Goal: Transaction & Acquisition: Purchase product/service

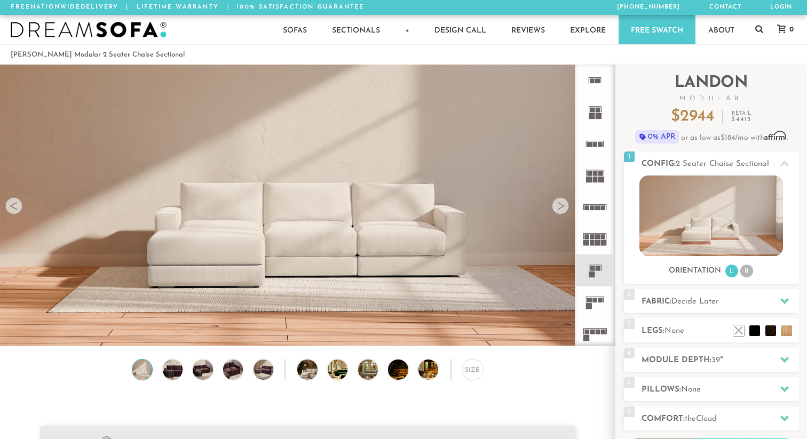
scroll to position [11857, 807]
click at [558, 205] on div at bounding box center [560, 205] width 17 height 17
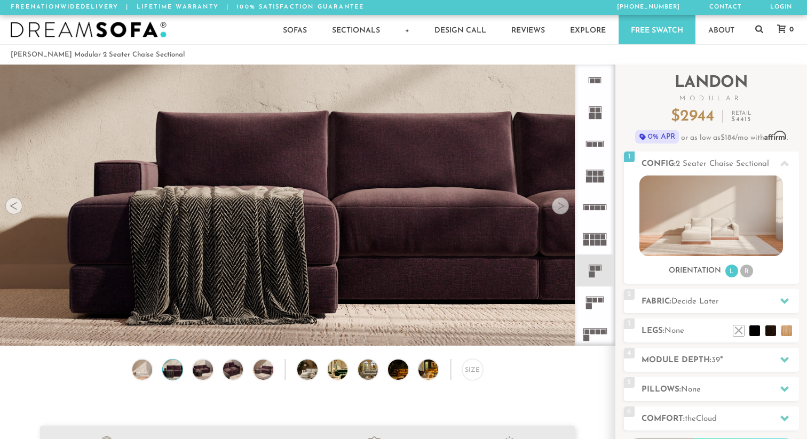
click at [558, 205] on div at bounding box center [560, 205] width 17 height 17
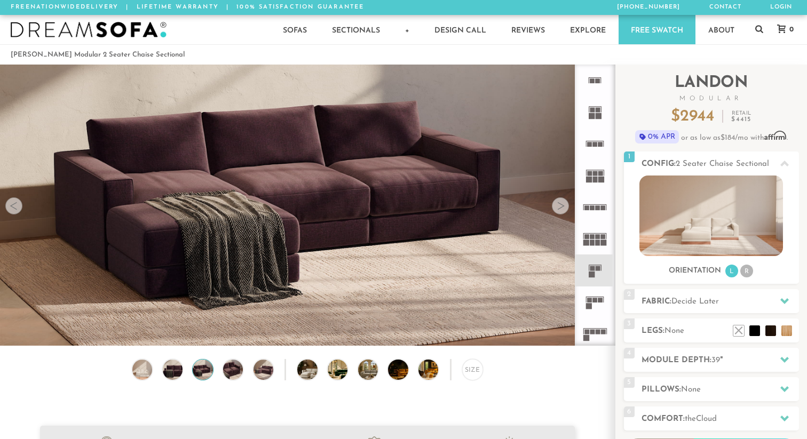
click at [558, 205] on div at bounding box center [560, 205] width 17 height 17
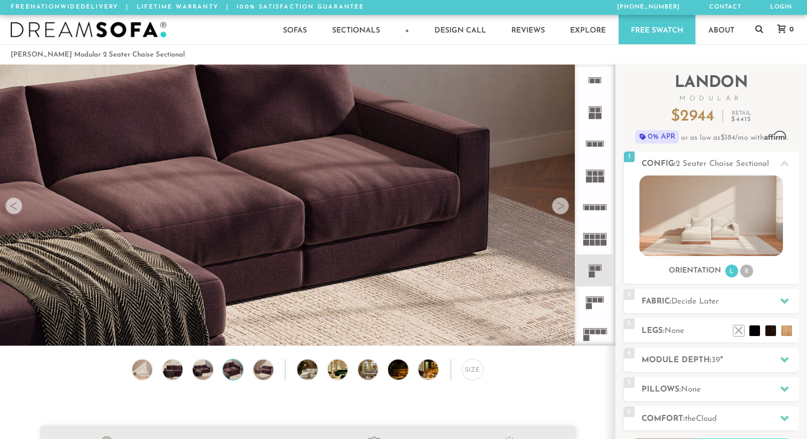
click at [558, 205] on div at bounding box center [560, 205] width 17 height 17
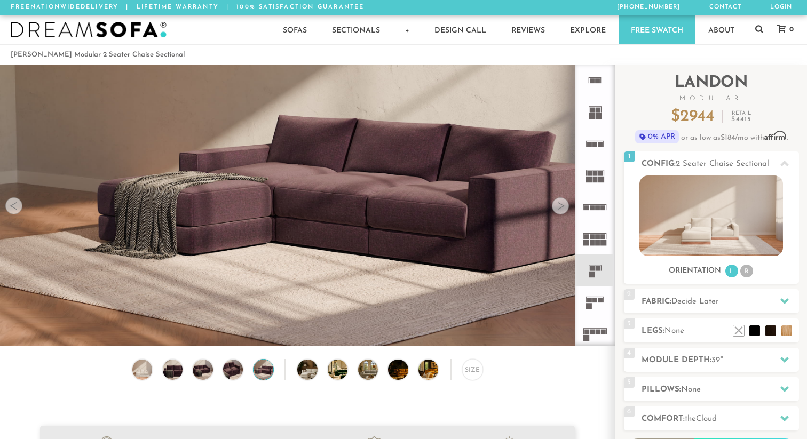
click at [558, 205] on div at bounding box center [560, 205] width 17 height 17
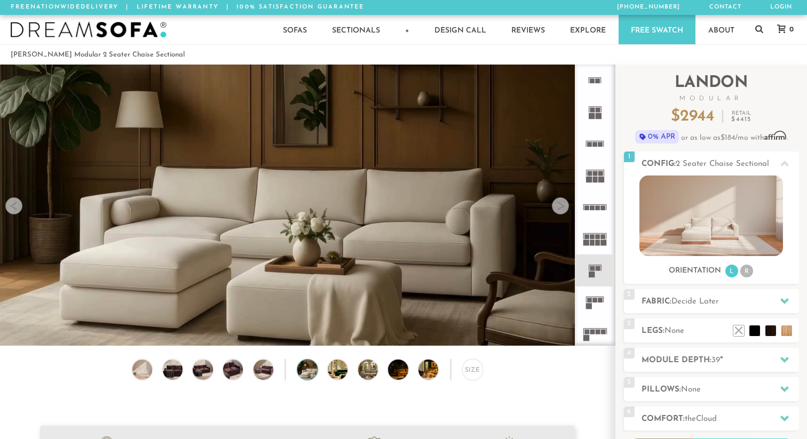
click at [558, 205] on div at bounding box center [560, 205] width 17 height 17
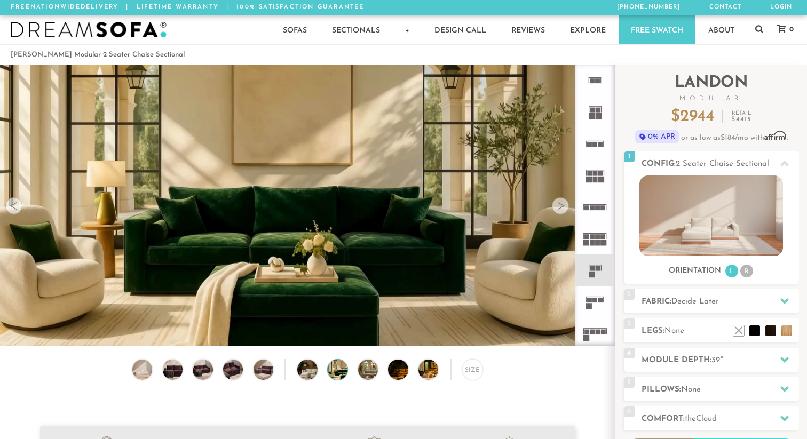
click at [558, 205] on div at bounding box center [560, 205] width 17 height 17
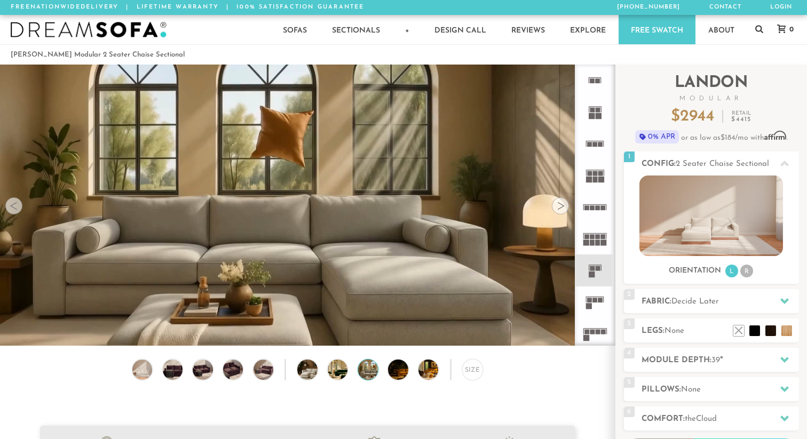
click at [558, 205] on div at bounding box center [560, 205] width 17 height 17
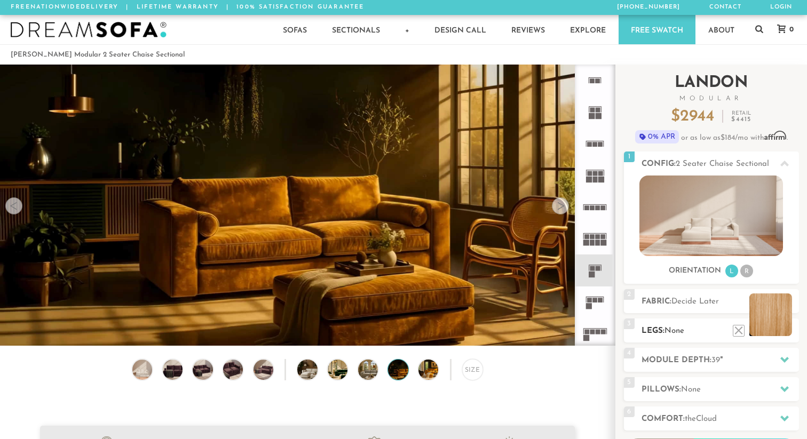
click at [783, 328] on li at bounding box center [770, 315] width 43 height 43
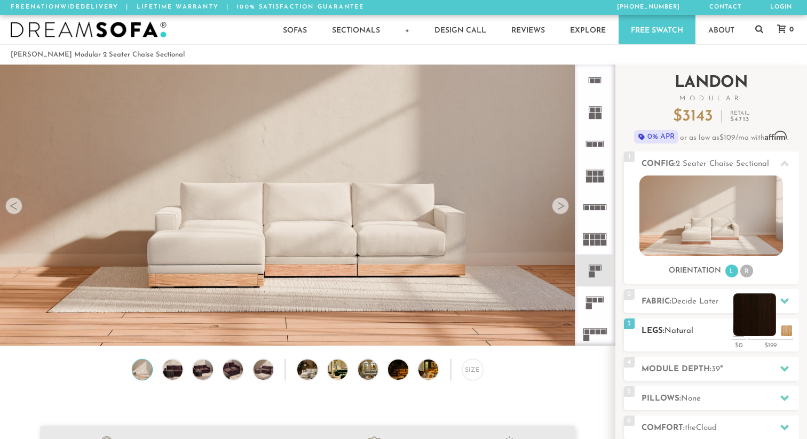
click at [771, 328] on li at bounding box center [754, 315] width 43 height 43
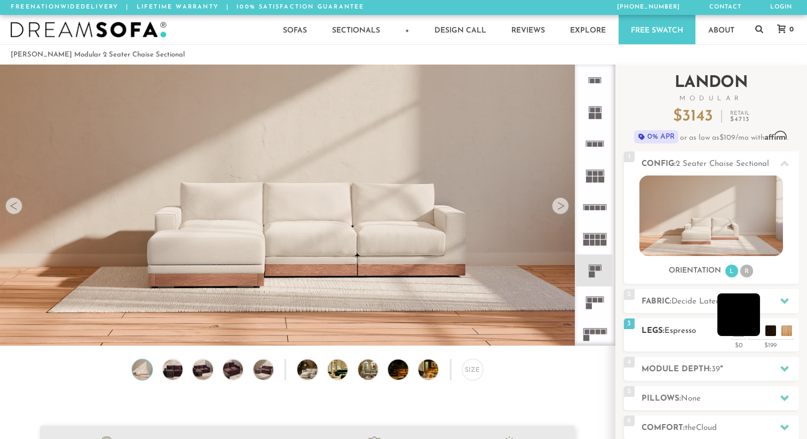
click at [752, 332] on li at bounding box center [738, 315] width 43 height 43
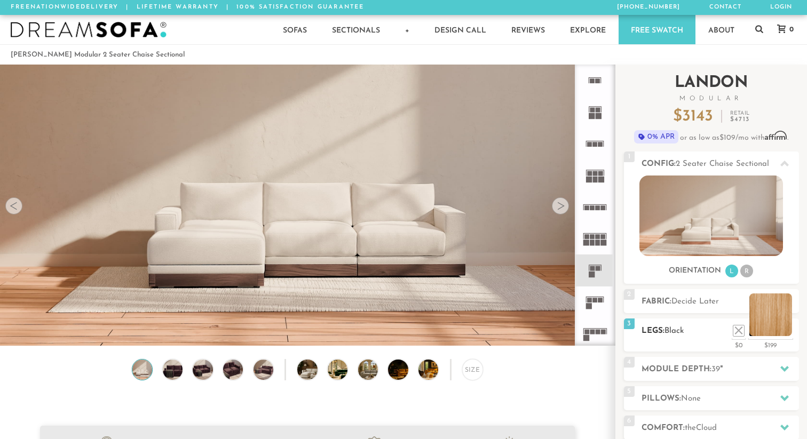
click at [783, 329] on li at bounding box center [770, 315] width 43 height 43
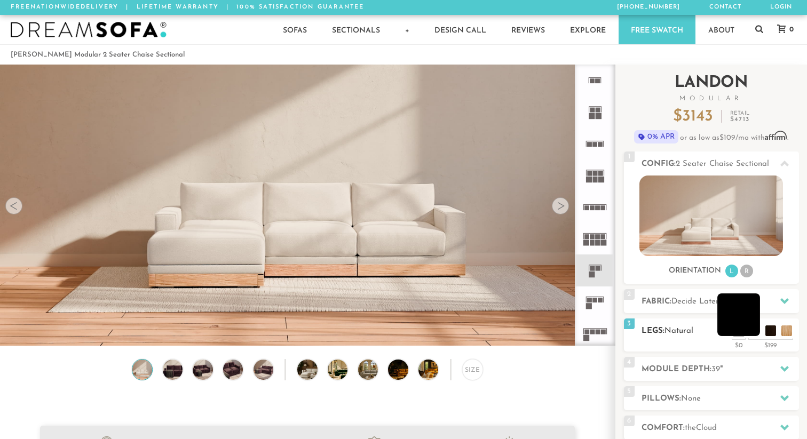
click at [752, 335] on li at bounding box center [738, 315] width 43 height 43
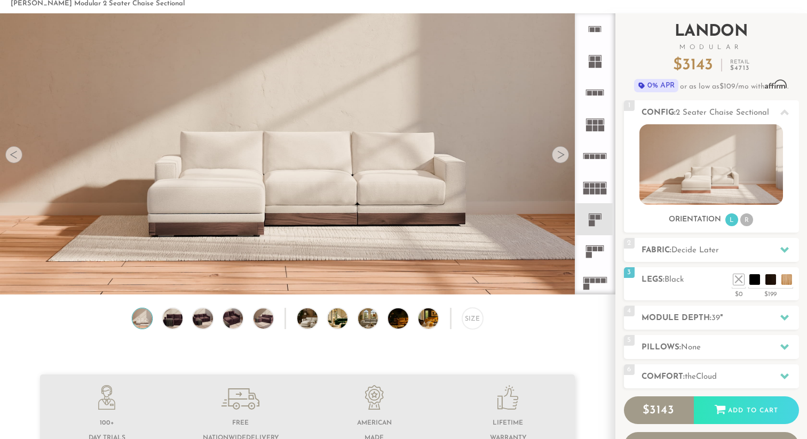
scroll to position [60, 0]
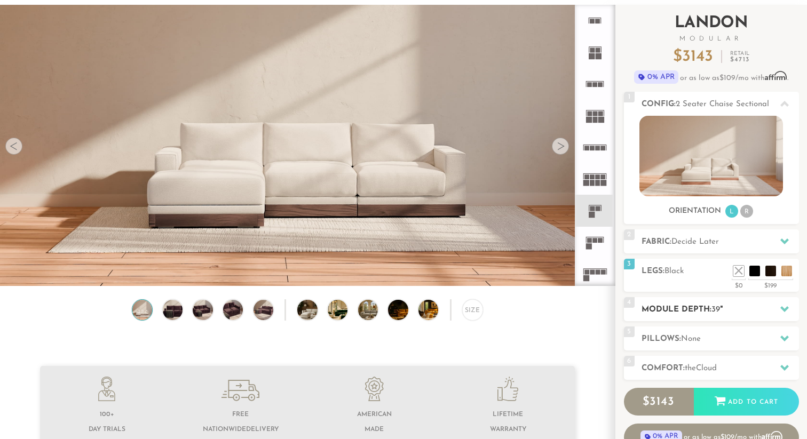
click at [735, 313] on h2 "Module Depth: 39 "" at bounding box center [719, 310] width 157 height 12
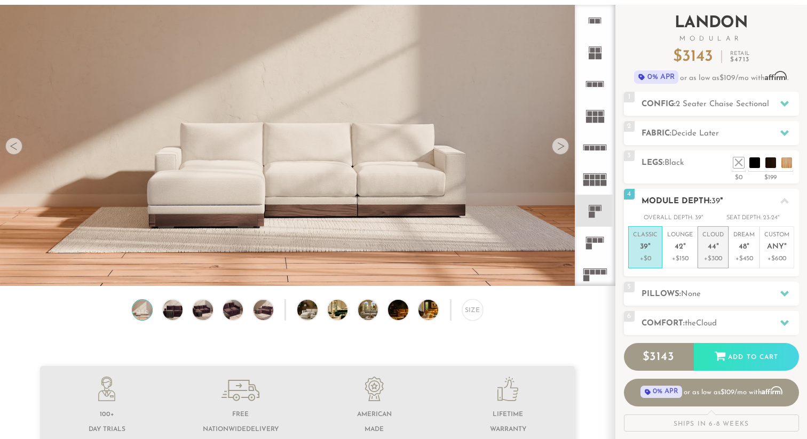
click at [717, 248] on em """ at bounding box center [717, 247] width 3 height 9
click at [781, 200] on icon at bounding box center [784, 201] width 9 height 9
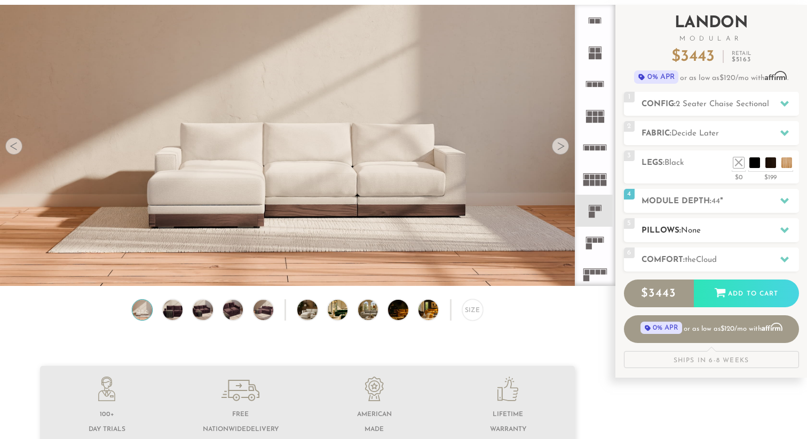
click at [770, 231] on h2 "Pillows: None" at bounding box center [719, 231] width 157 height 12
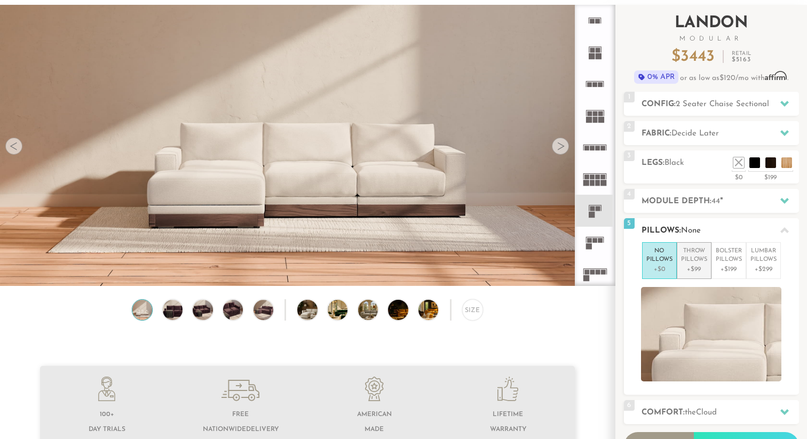
click at [691, 273] on p "+$99" at bounding box center [694, 270] width 26 height 10
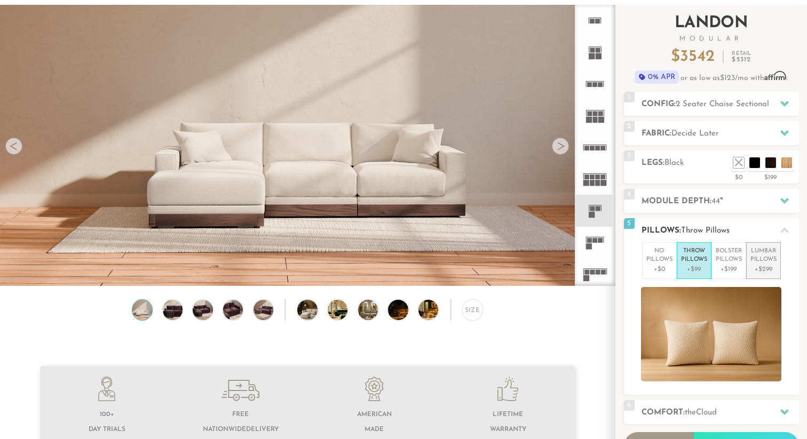
click at [755, 265] on p "+$299" at bounding box center [763, 270] width 26 height 10
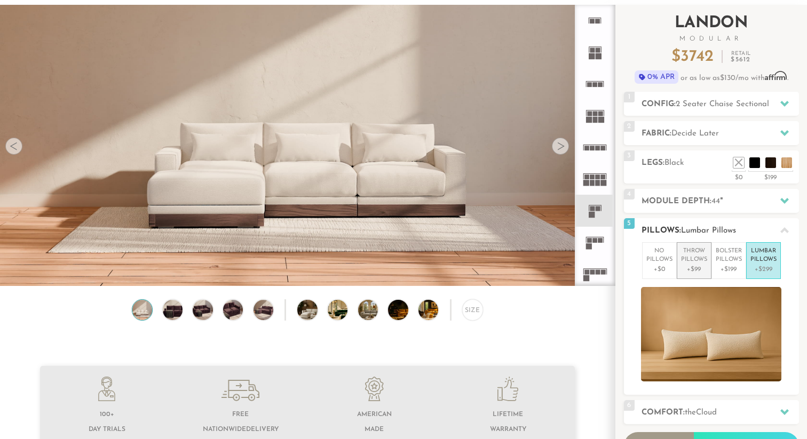
click at [708, 265] on li "Throw Pillows +$99" at bounding box center [694, 260] width 35 height 37
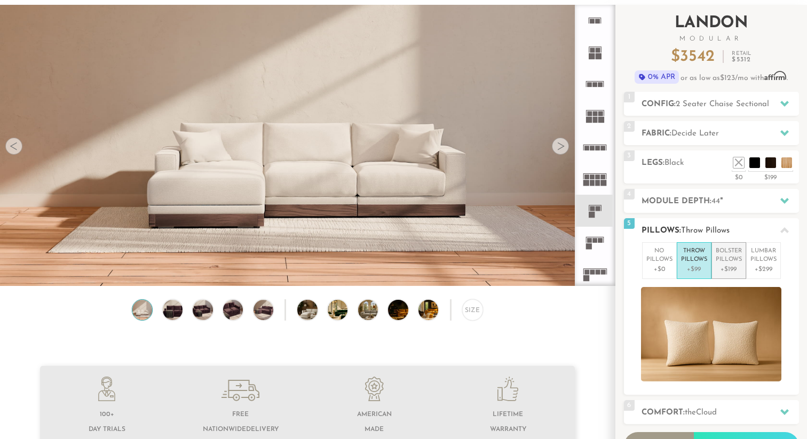
click at [728, 261] on p "Bolster Pillows" at bounding box center [729, 256] width 26 height 18
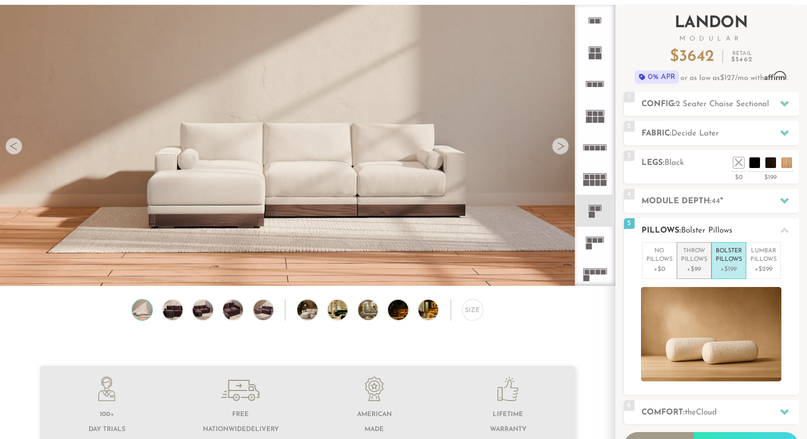
click at [692, 261] on p "Throw Pillows" at bounding box center [694, 256] width 26 height 18
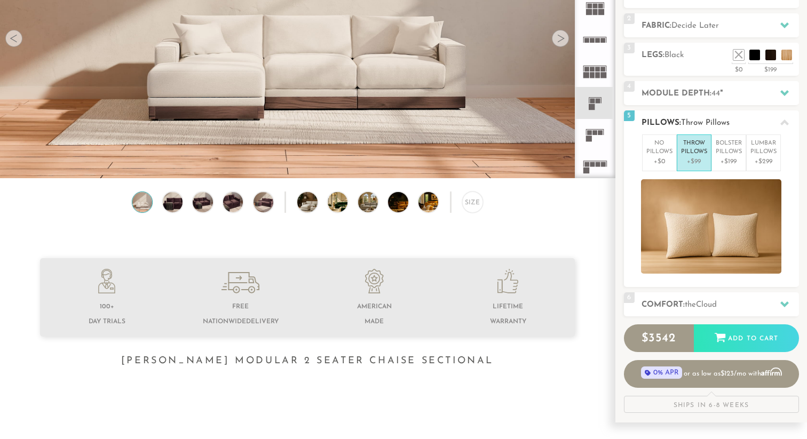
scroll to position [170, 0]
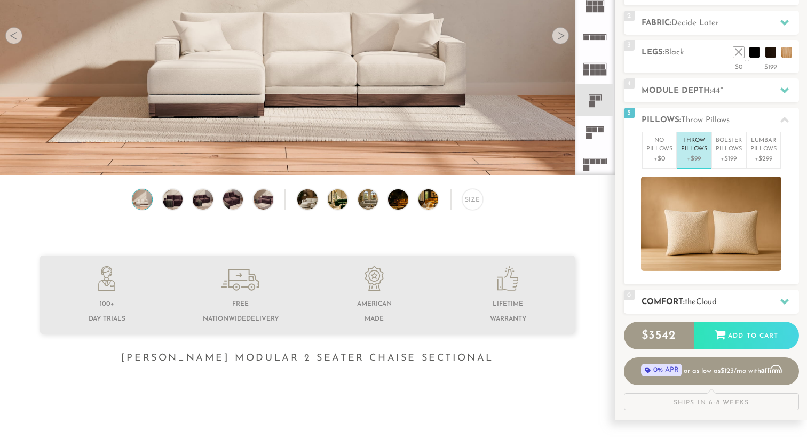
click at [703, 300] on span "Cloud" at bounding box center [706, 302] width 21 height 8
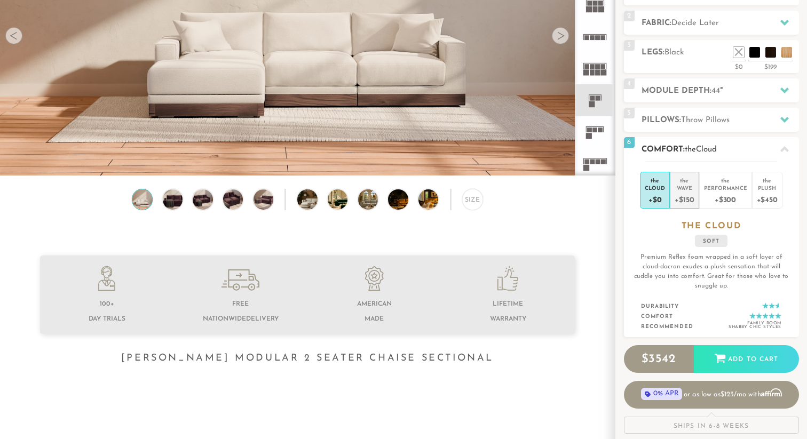
click at [685, 199] on div "+$150" at bounding box center [684, 199] width 19 height 15
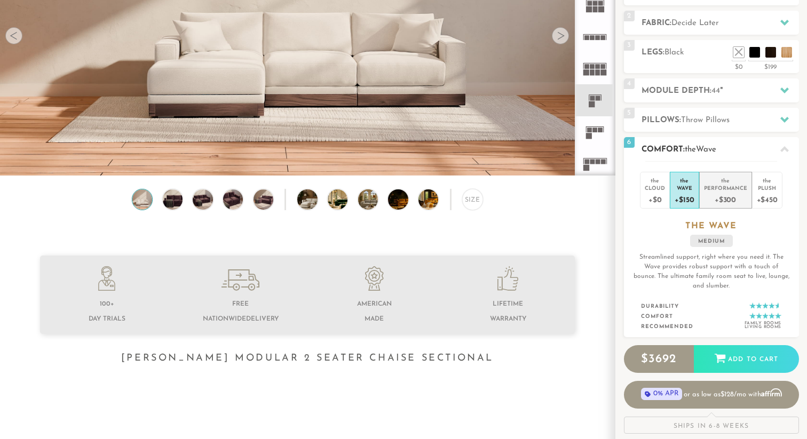
click at [720, 203] on div "+$300" at bounding box center [725, 199] width 43 height 15
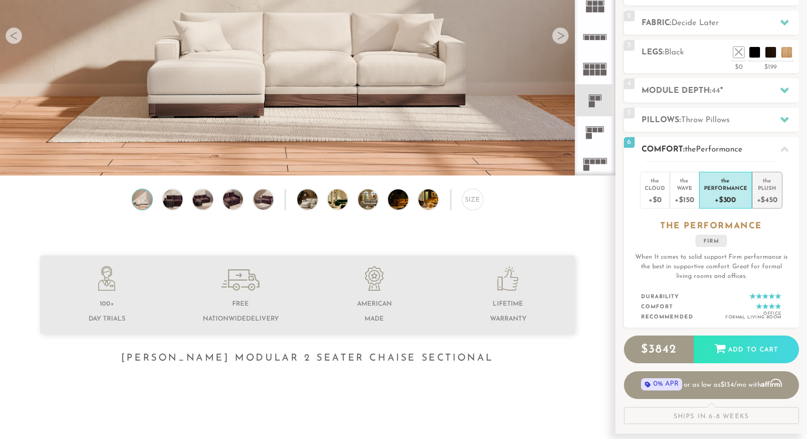
click at [757, 196] on div "+$450" at bounding box center [767, 199] width 21 height 15
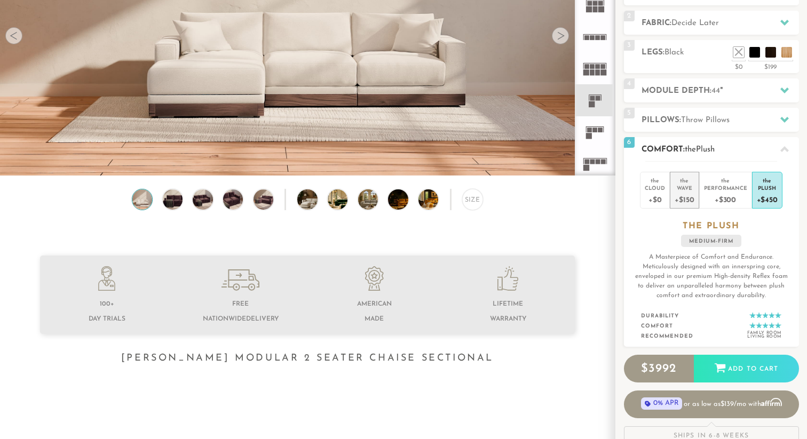
click at [688, 194] on div "+$150" at bounding box center [684, 199] width 19 height 15
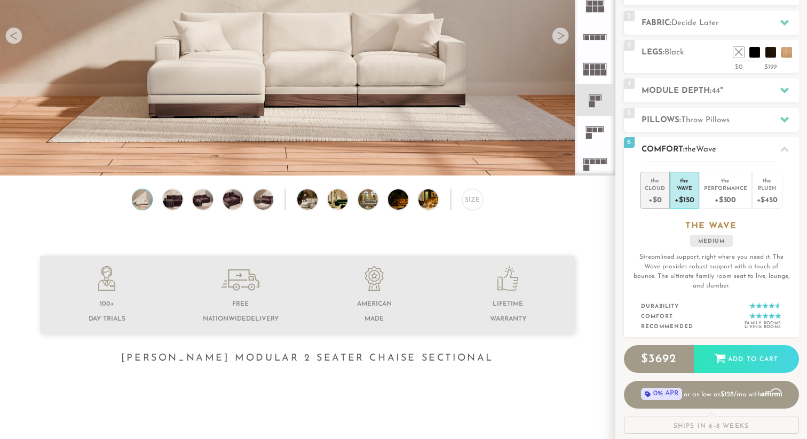
click at [662, 194] on div "+$0" at bounding box center [655, 199] width 20 height 15
click at [690, 187] on div "Wave" at bounding box center [684, 187] width 19 height 7
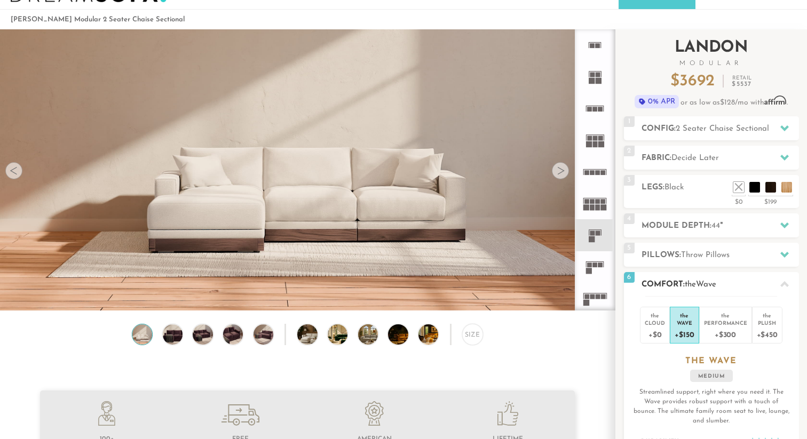
scroll to position [0, 0]
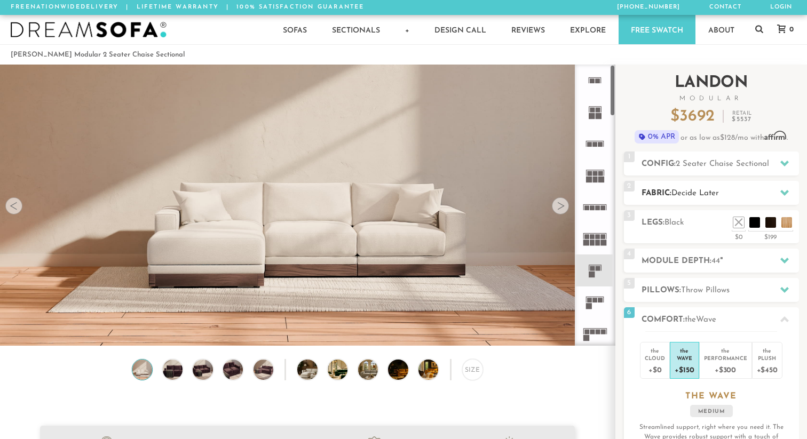
click at [739, 187] on h2 "Fabric: Decide Later" at bounding box center [719, 193] width 157 height 12
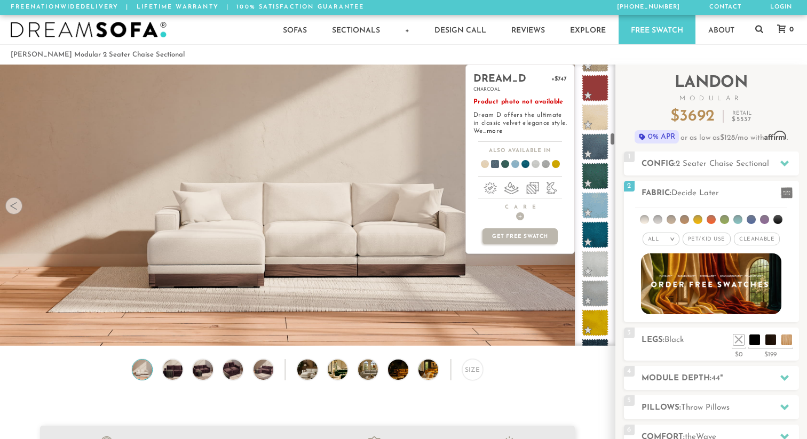
scroll to position [1611, 0]
click at [596, 180] on span at bounding box center [595, 175] width 34 height 34
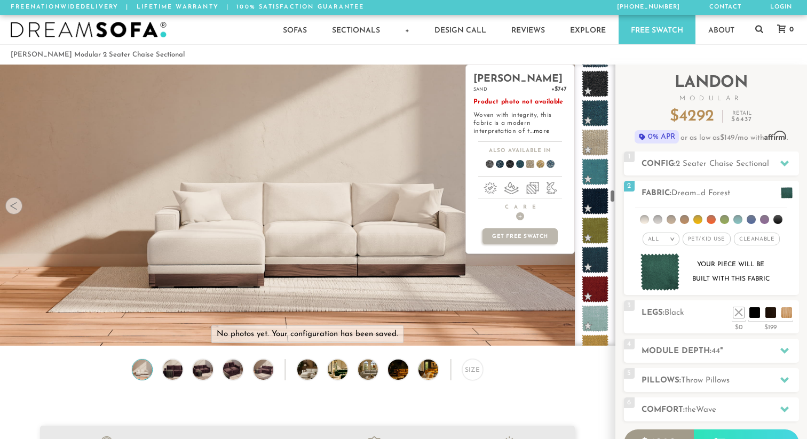
scroll to position [2877, 0]
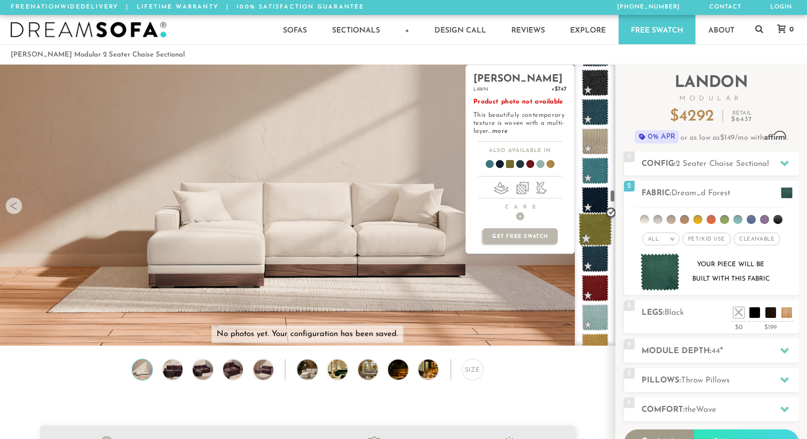
click at [596, 230] on span at bounding box center [595, 230] width 34 height 34
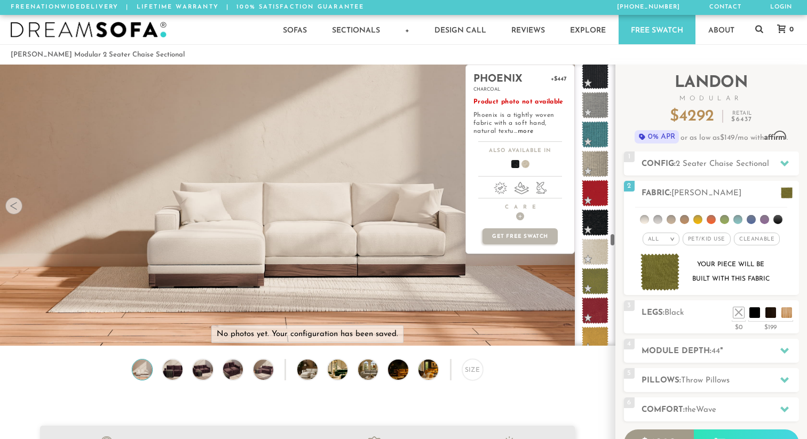
scroll to position [3966, 0]
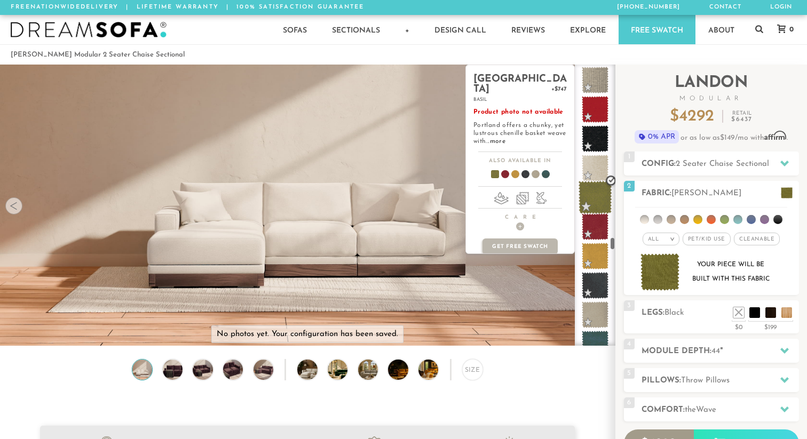
click at [592, 202] on span at bounding box center [595, 198] width 34 height 34
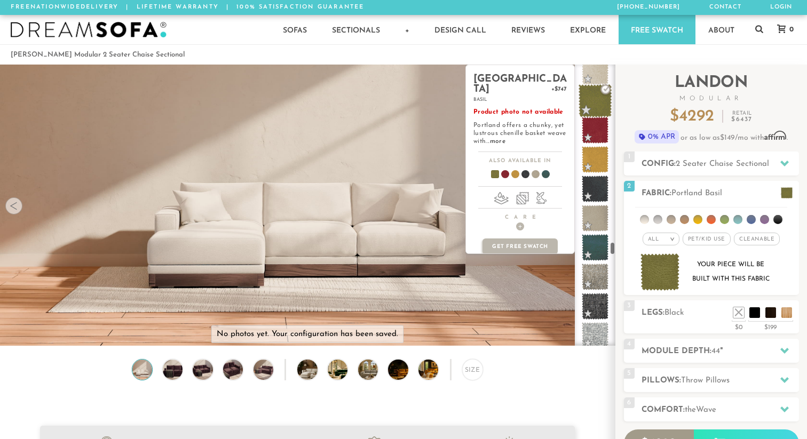
scroll to position [4079, 0]
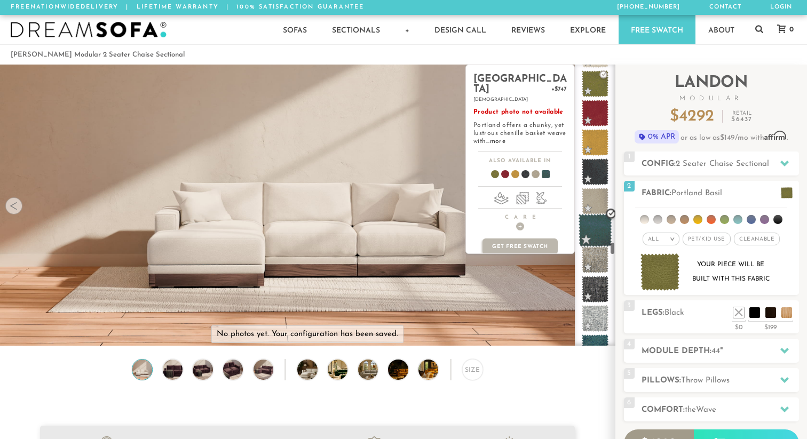
click at [598, 229] on span at bounding box center [595, 231] width 34 height 34
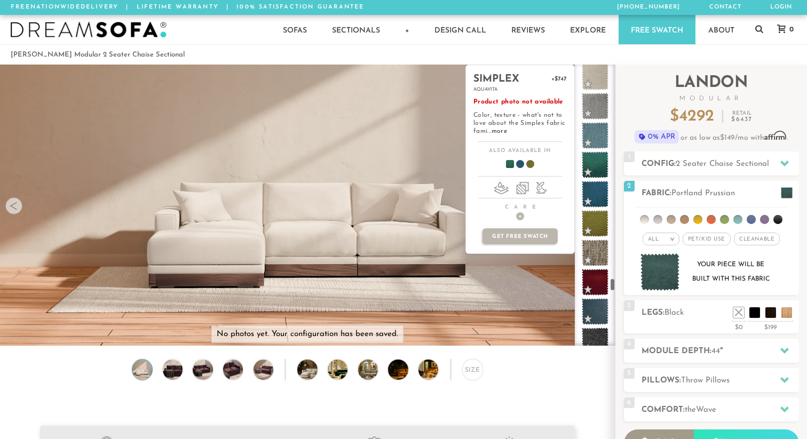
scroll to position [4938, 0]
click at [597, 164] on span at bounding box center [595, 165] width 34 height 34
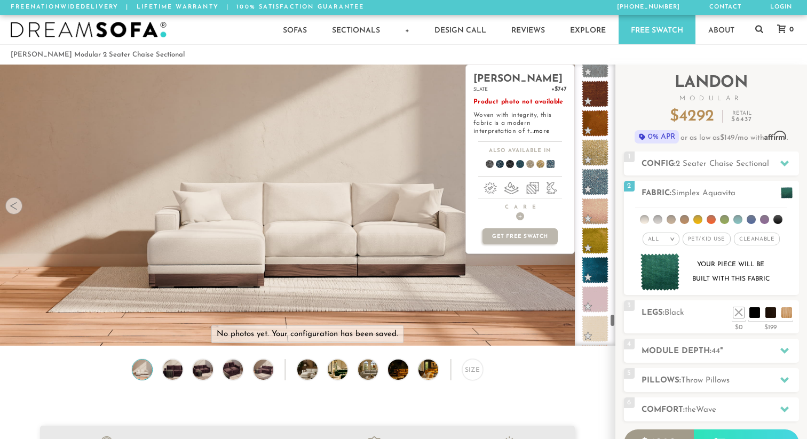
scroll to position [5735, 0]
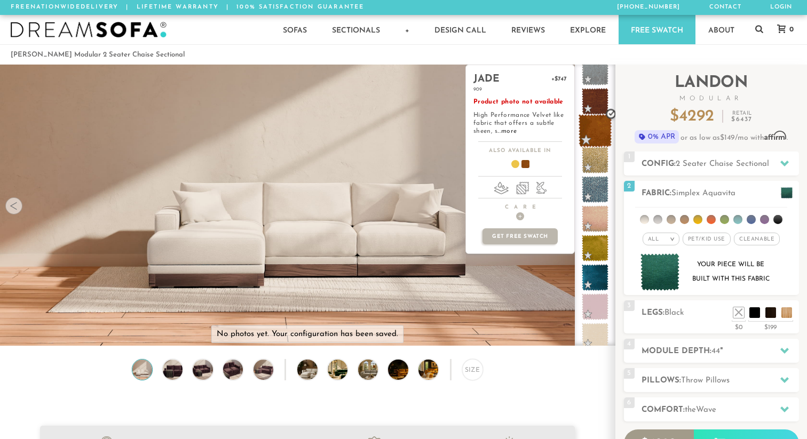
click at [596, 127] on span at bounding box center [595, 131] width 34 height 34
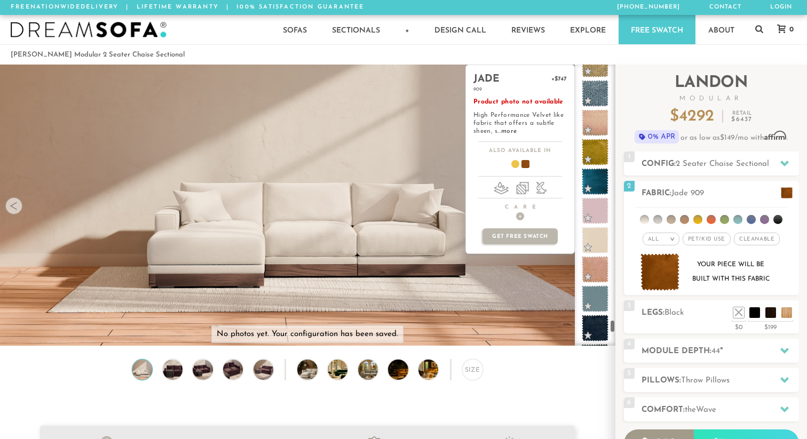
scroll to position [5938, 0]
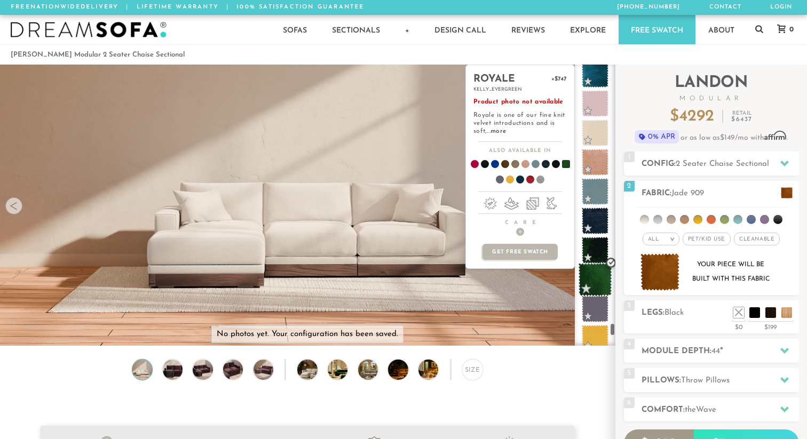
click at [597, 281] on span at bounding box center [595, 280] width 34 height 34
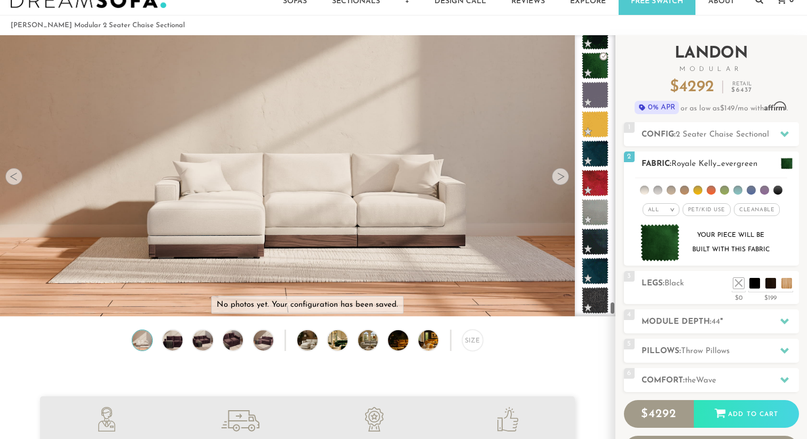
scroll to position [25, 0]
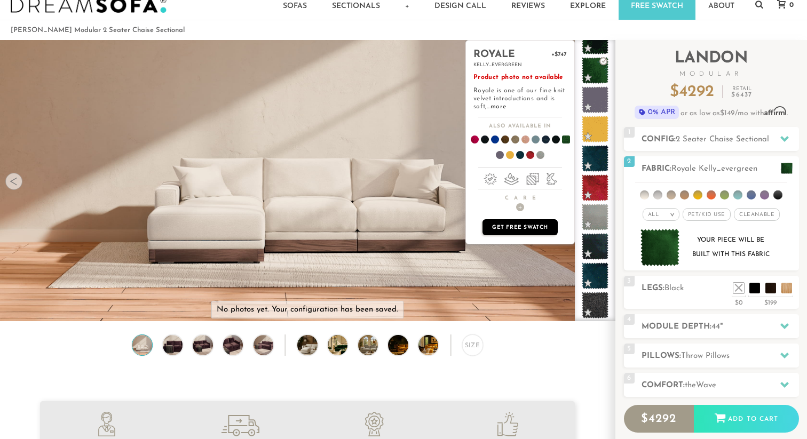
click at [531, 226] on p "Get Free Swatch" at bounding box center [519, 227] width 75 height 16
